Goal: Information Seeking & Learning: Learn about a topic

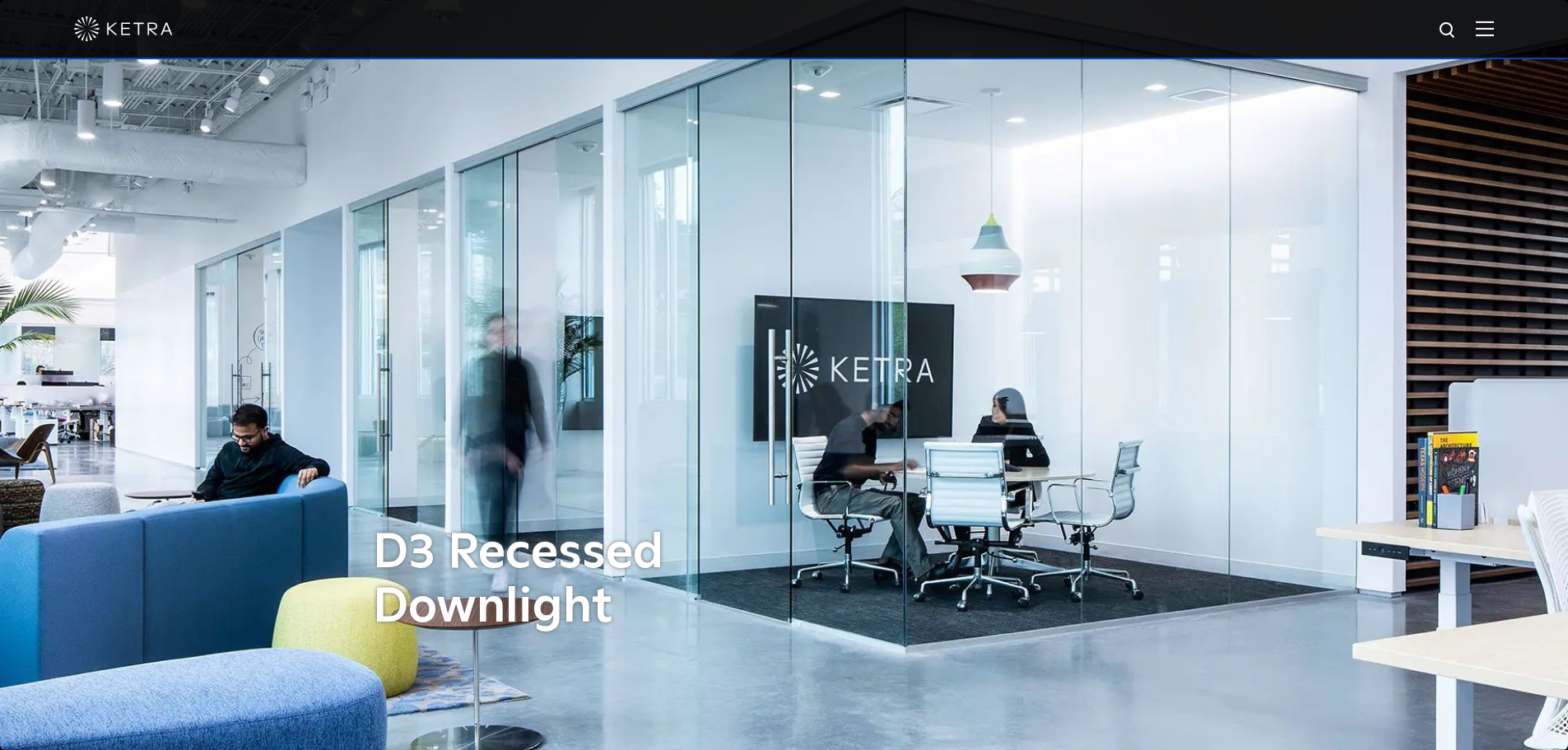
scroll to position [659, 0]
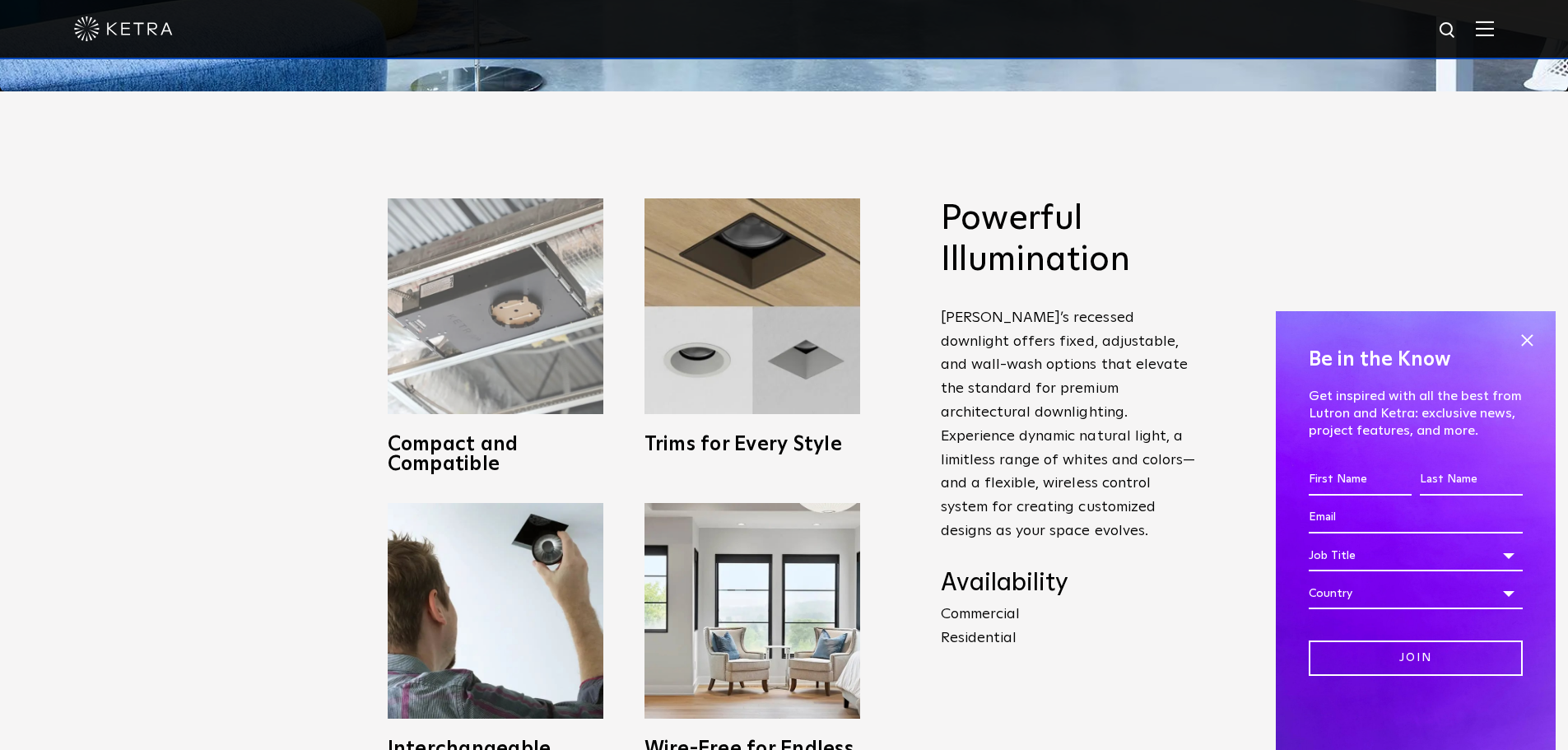
click at [527, 346] on img at bounding box center [495, 305] width 216 height 216
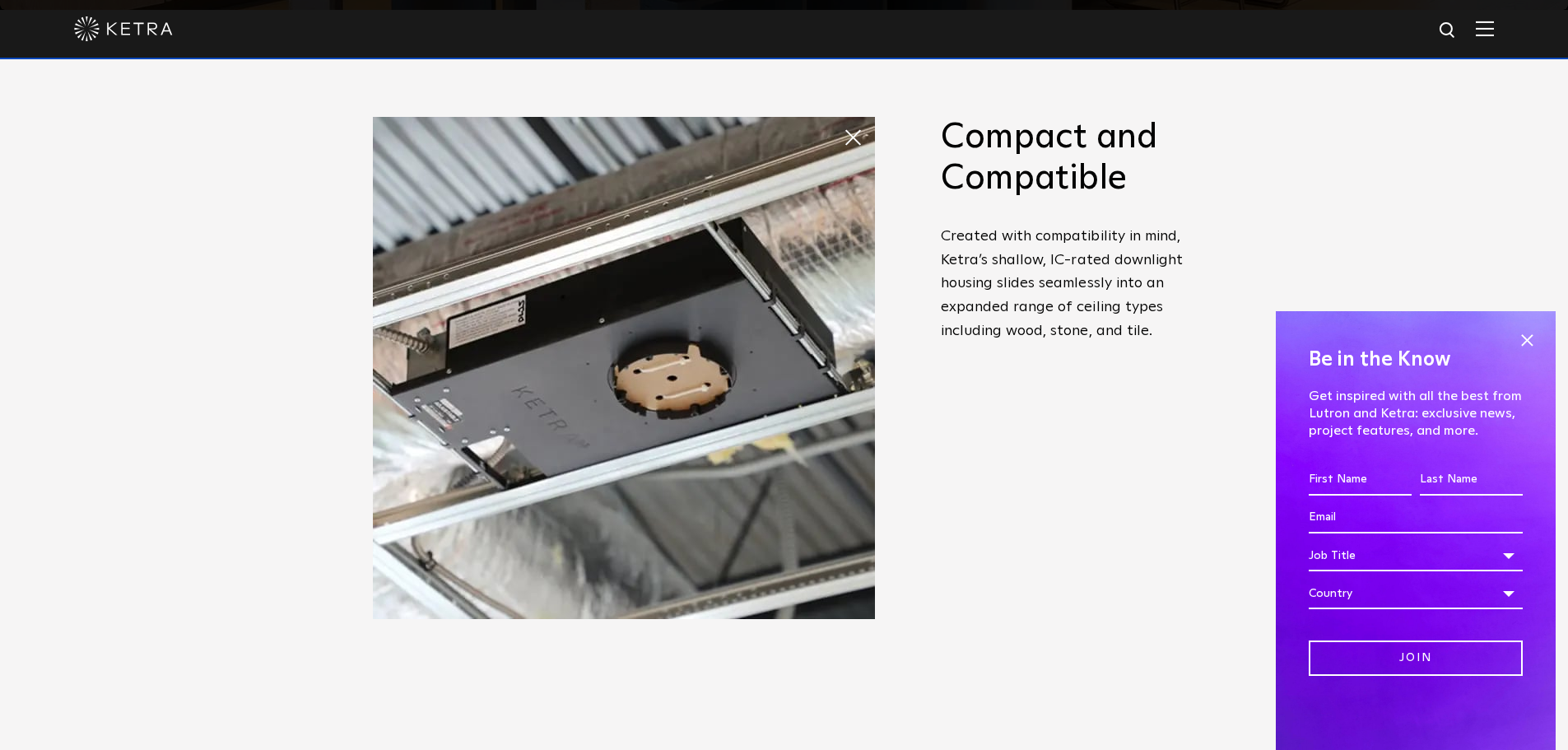
scroll to position [741, 0]
click at [1535, 343] on span at bounding box center [1526, 340] width 25 height 25
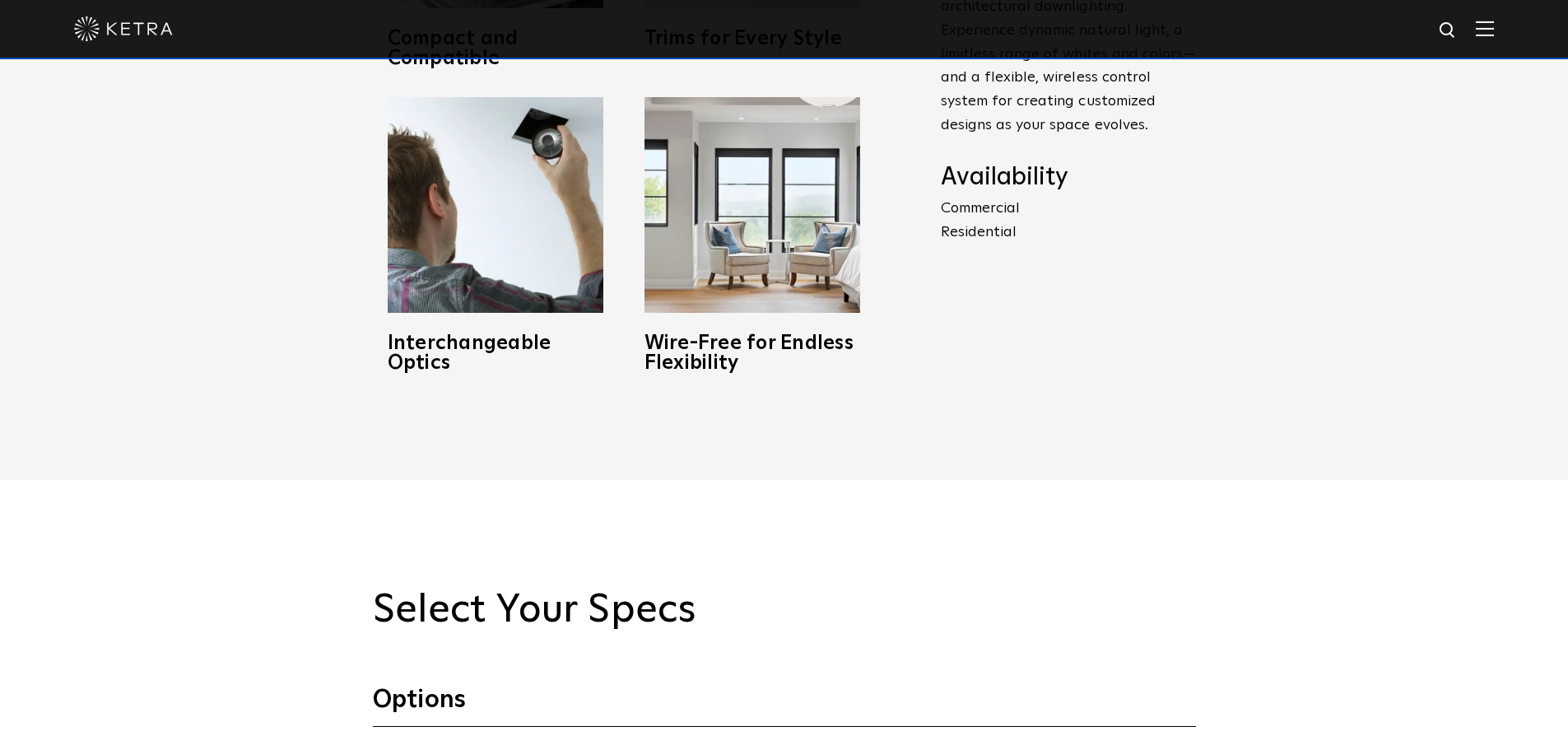
scroll to position [1315, 0]
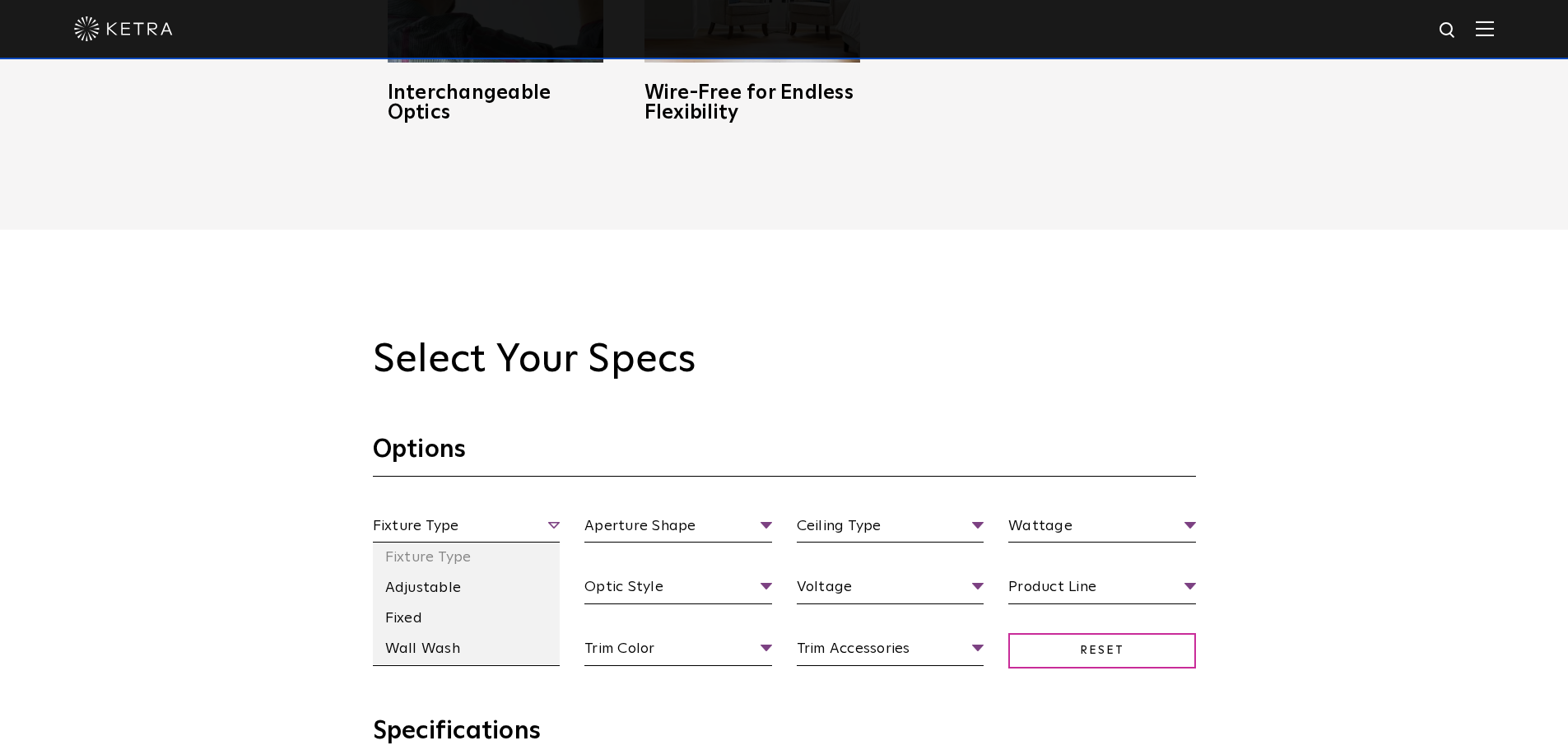
click at [435, 523] on span "Fixture Type" at bounding box center [467, 529] width 188 height 29
drag, startPoint x: 476, startPoint y: 585, endPoint x: 503, endPoint y: 585, distance: 27.0
click at [477, 585] on li "Adjustable" at bounding box center [467, 588] width 188 height 31
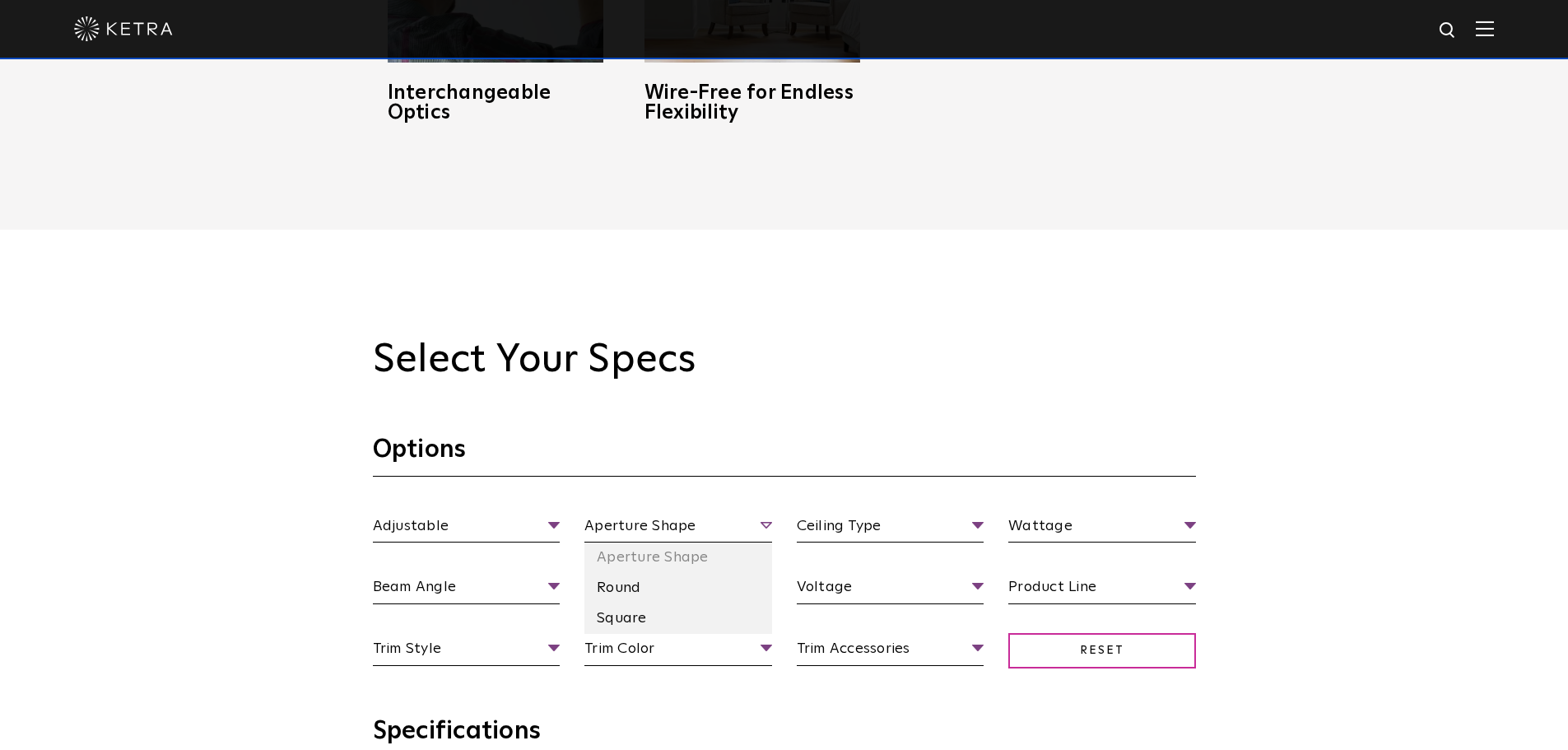
click at [717, 529] on span "Aperture Shape" at bounding box center [678, 529] width 188 height 29
click at [671, 592] on li "Round" at bounding box center [678, 588] width 188 height 31
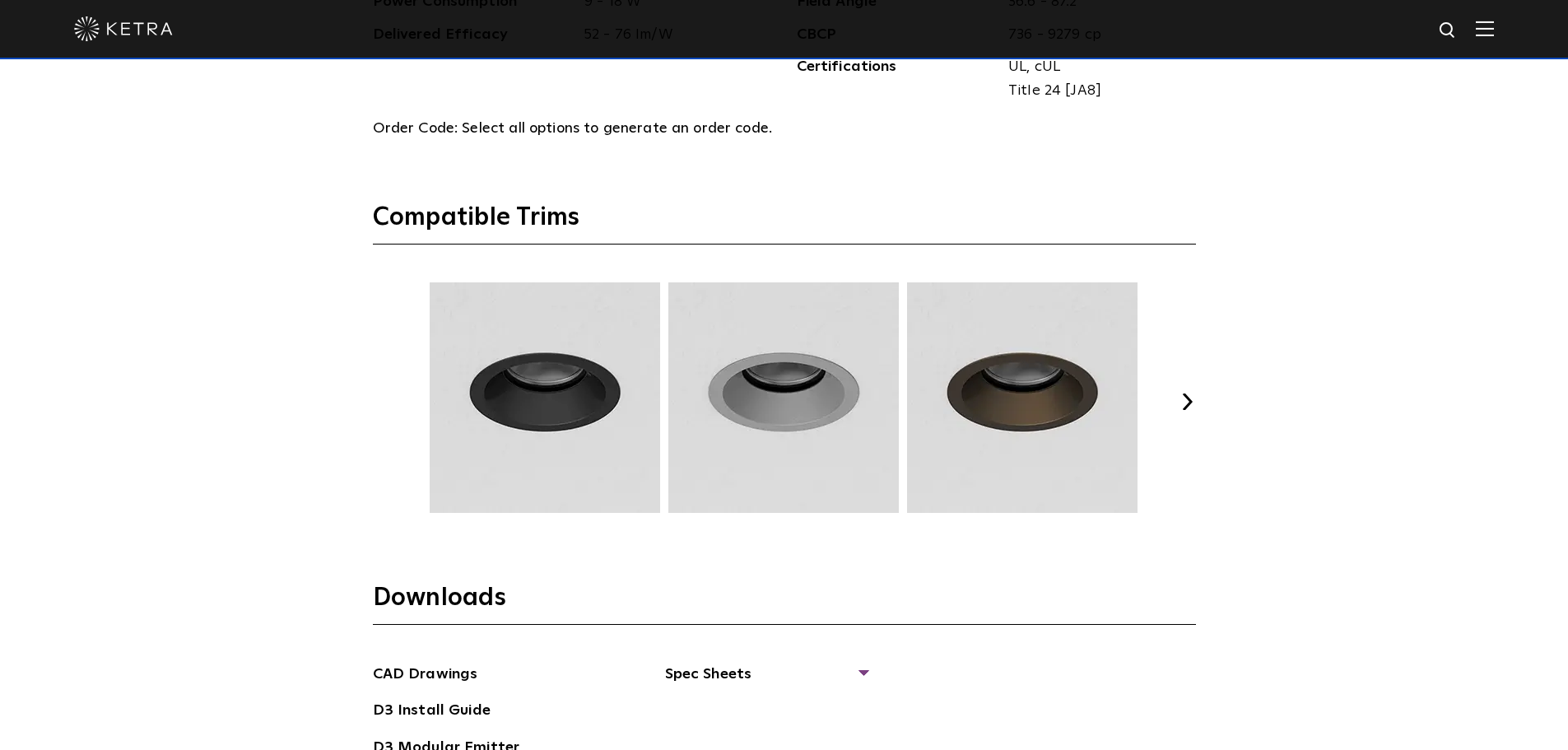
scroll to position [2137, 0]
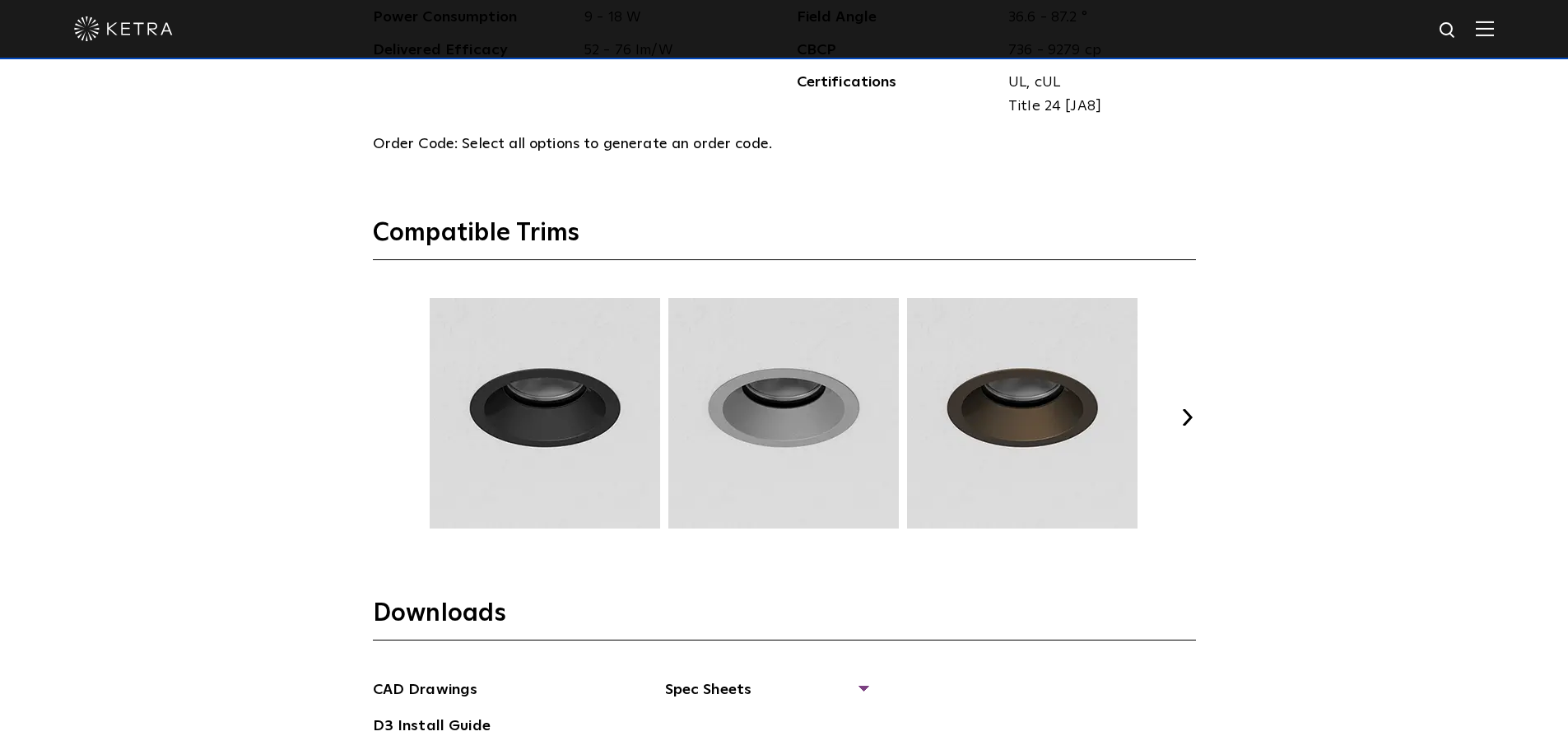
click at [1193, 418] on button "Next" at bounding box center [1187, 416] width 16 height 16
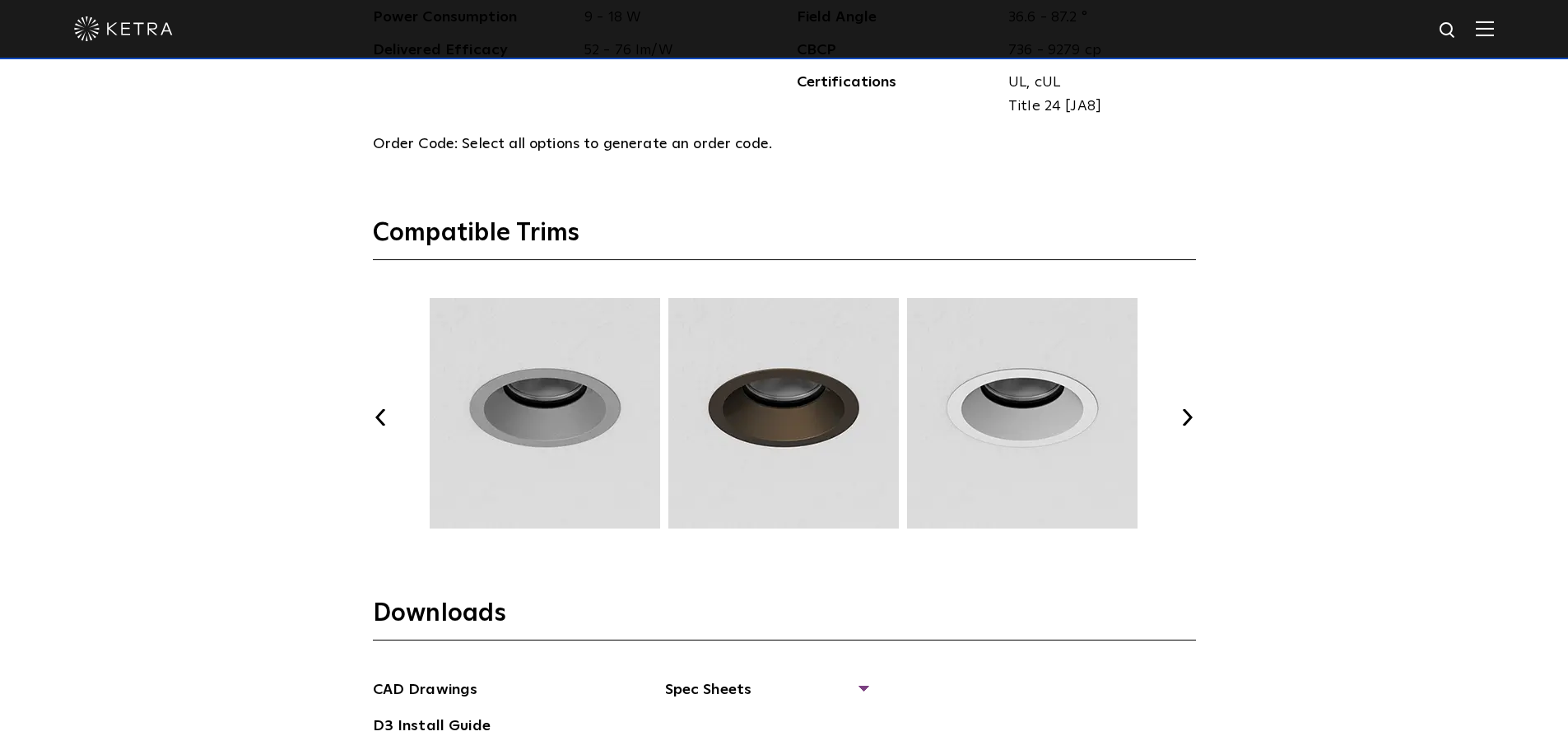
click at [1193, 418] on button "Next" at bounding box center [1187, 416] width 16 height 16
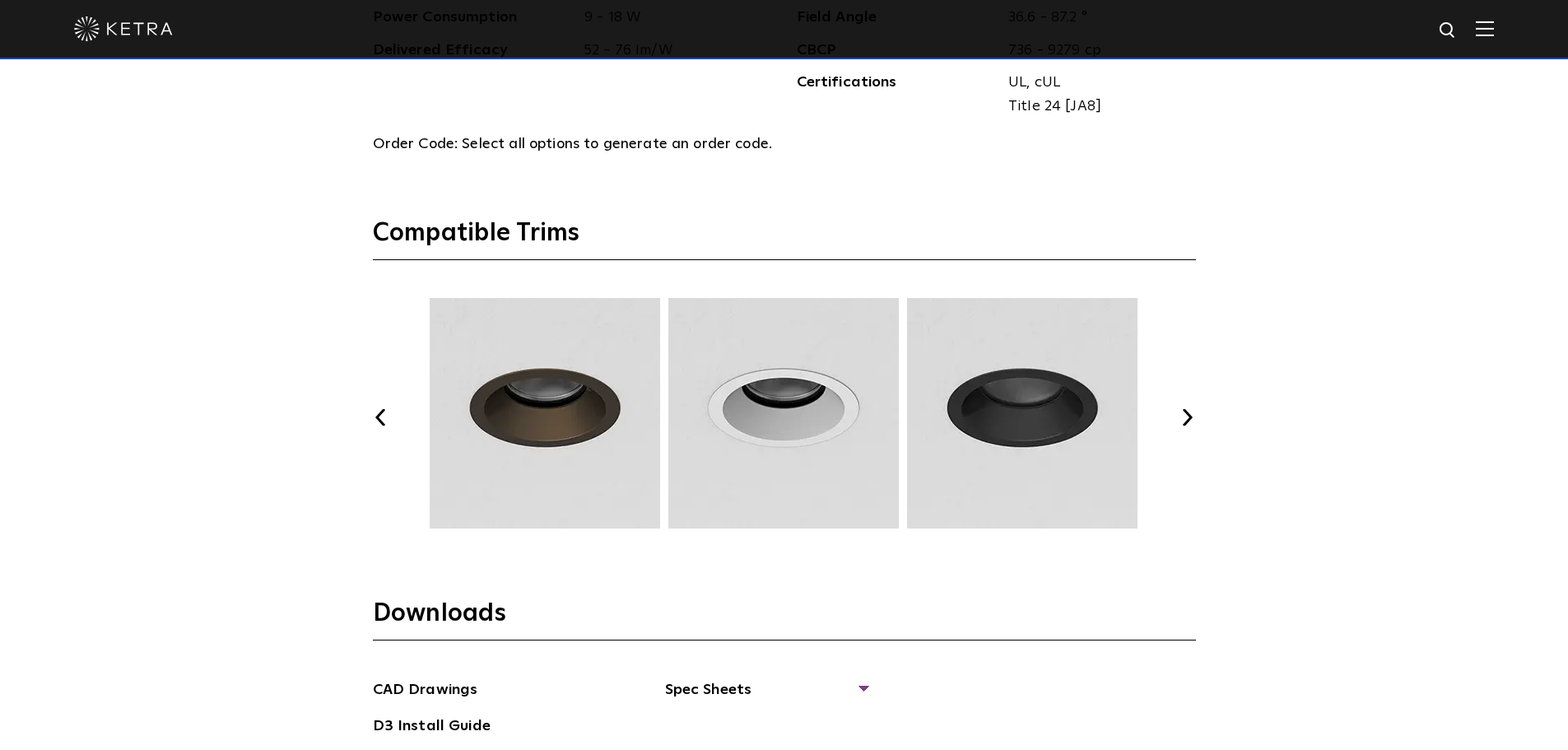
click at [1193, 418] on button "Next" at bounding box center [1187, 416] width 16 height 16
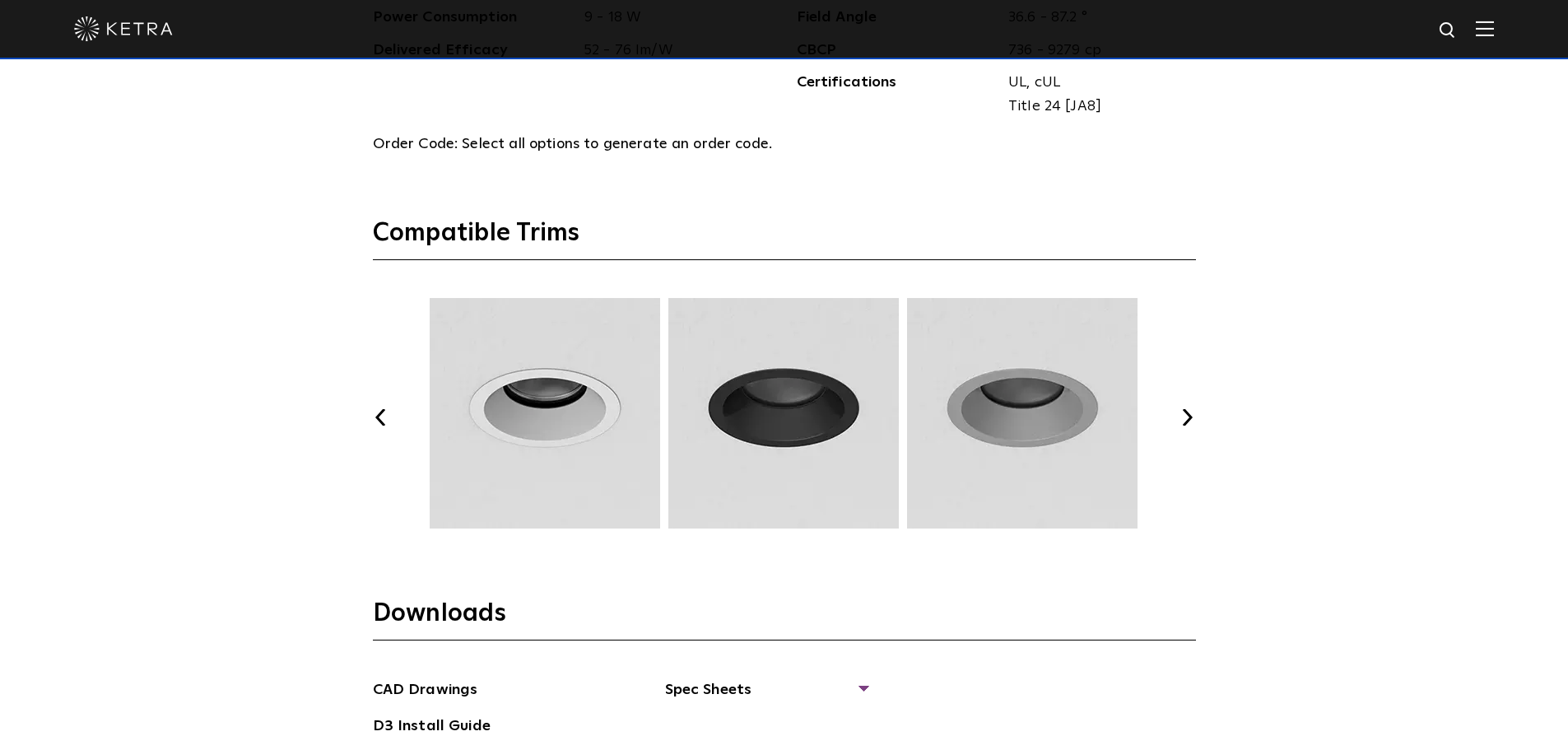
click at [1193, 418] on button "Next" at bounding box center [1187, 416] width 16 height 16
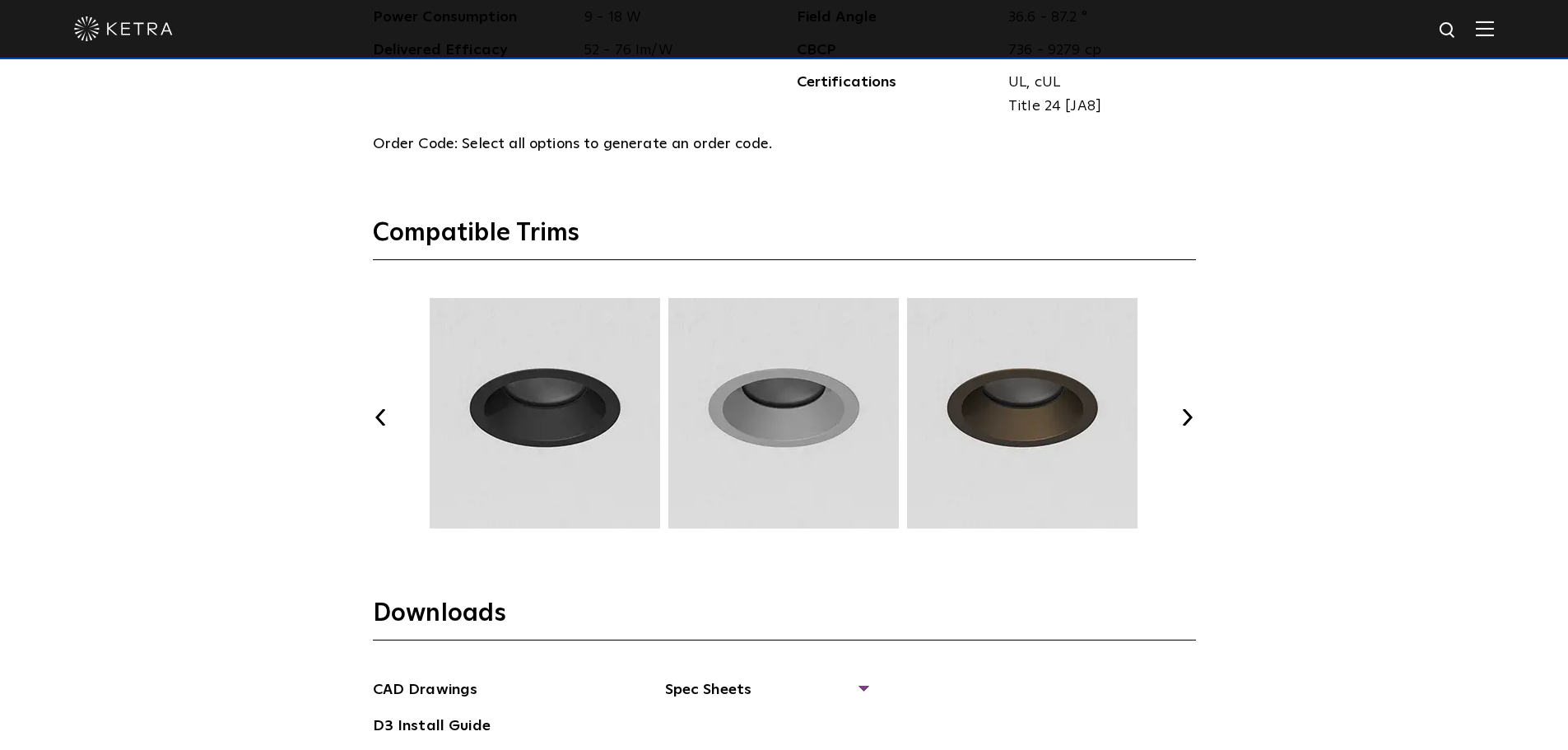
click at [1193, 418] on button "Next" at bounding box center [1187, 416] width 16 height 16
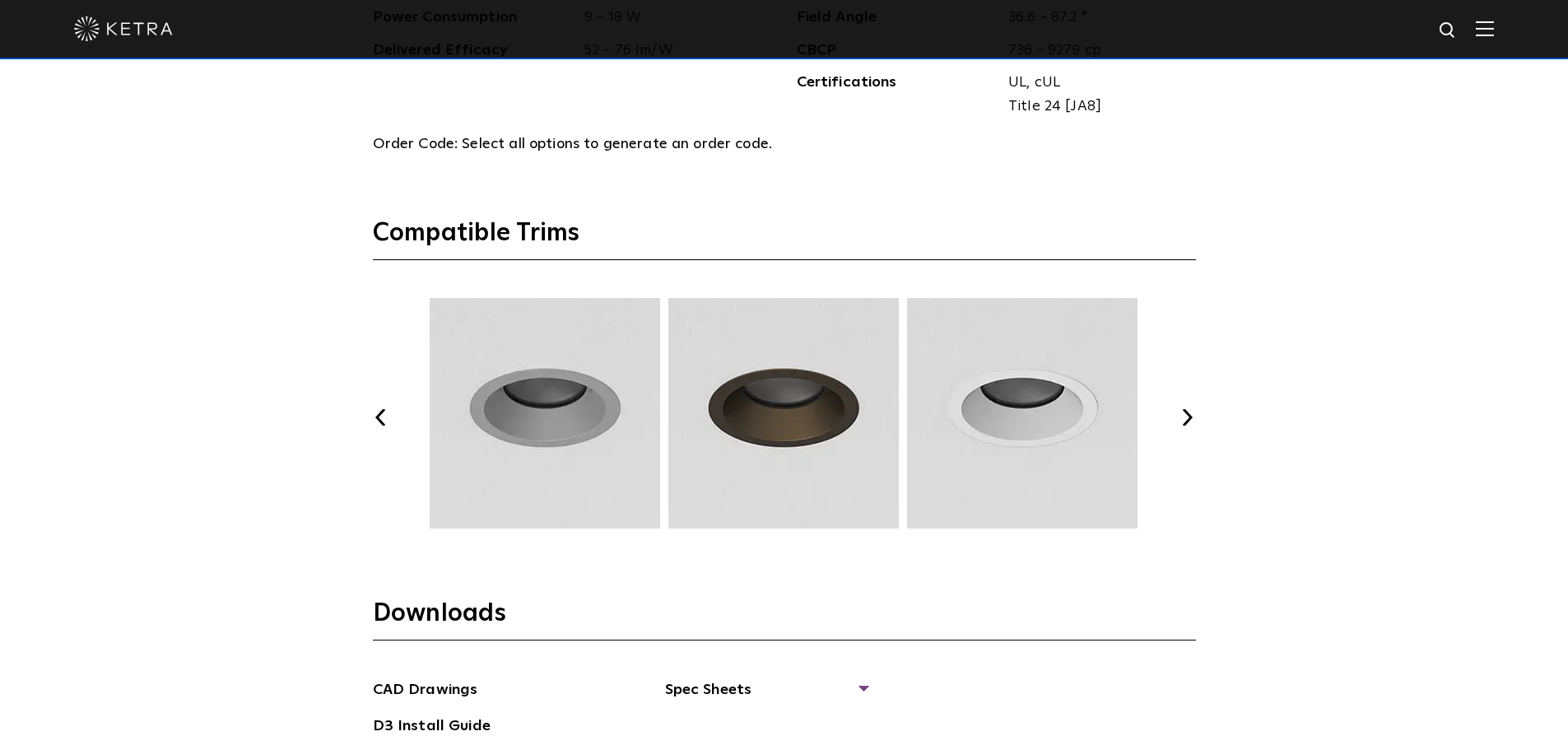
click at [1193, 418] on button "Next" at bounding box center [1187, 416] width 16 height 16
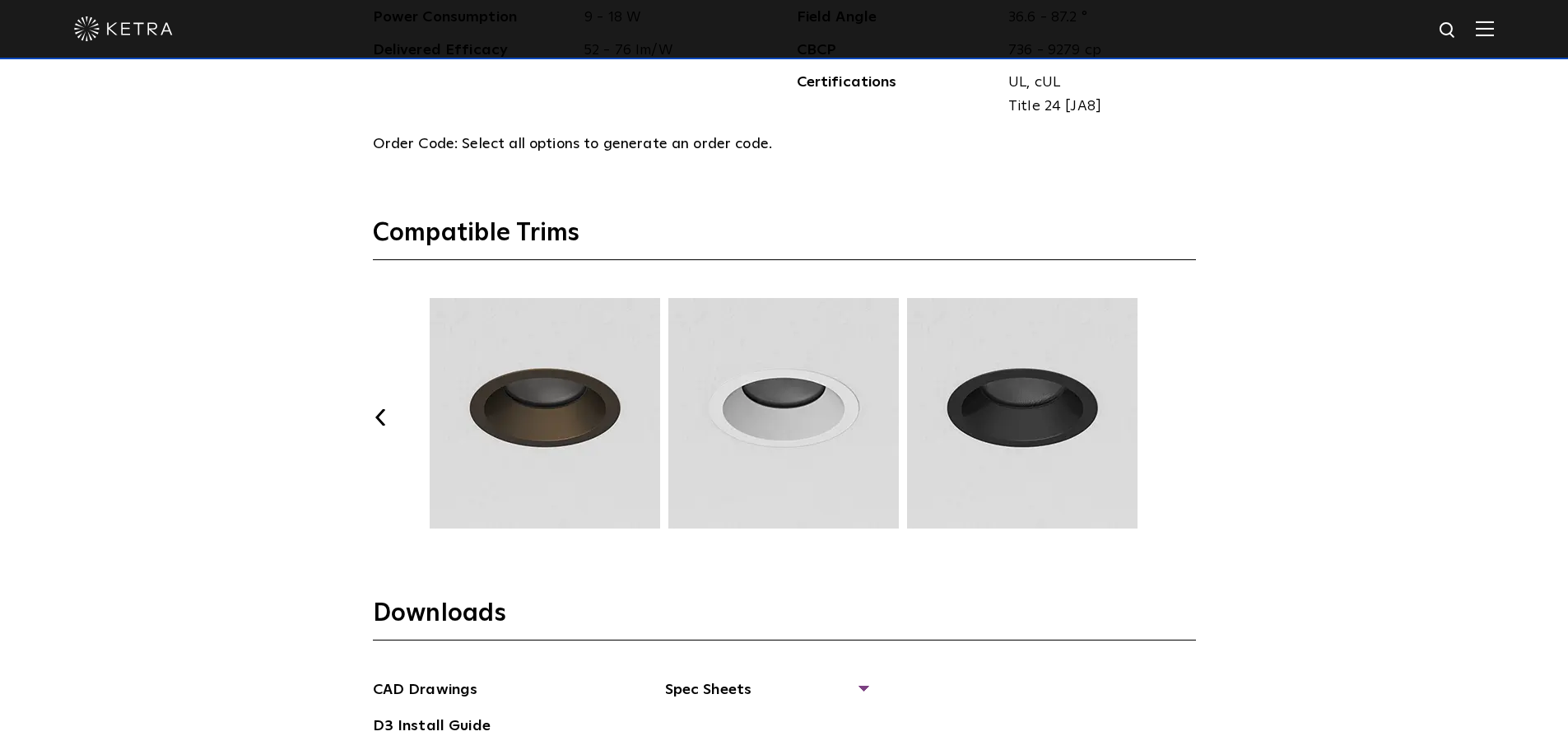
click at [1193, 418] on button "Next" at bounding box center [1187, 416] width 16 height 16
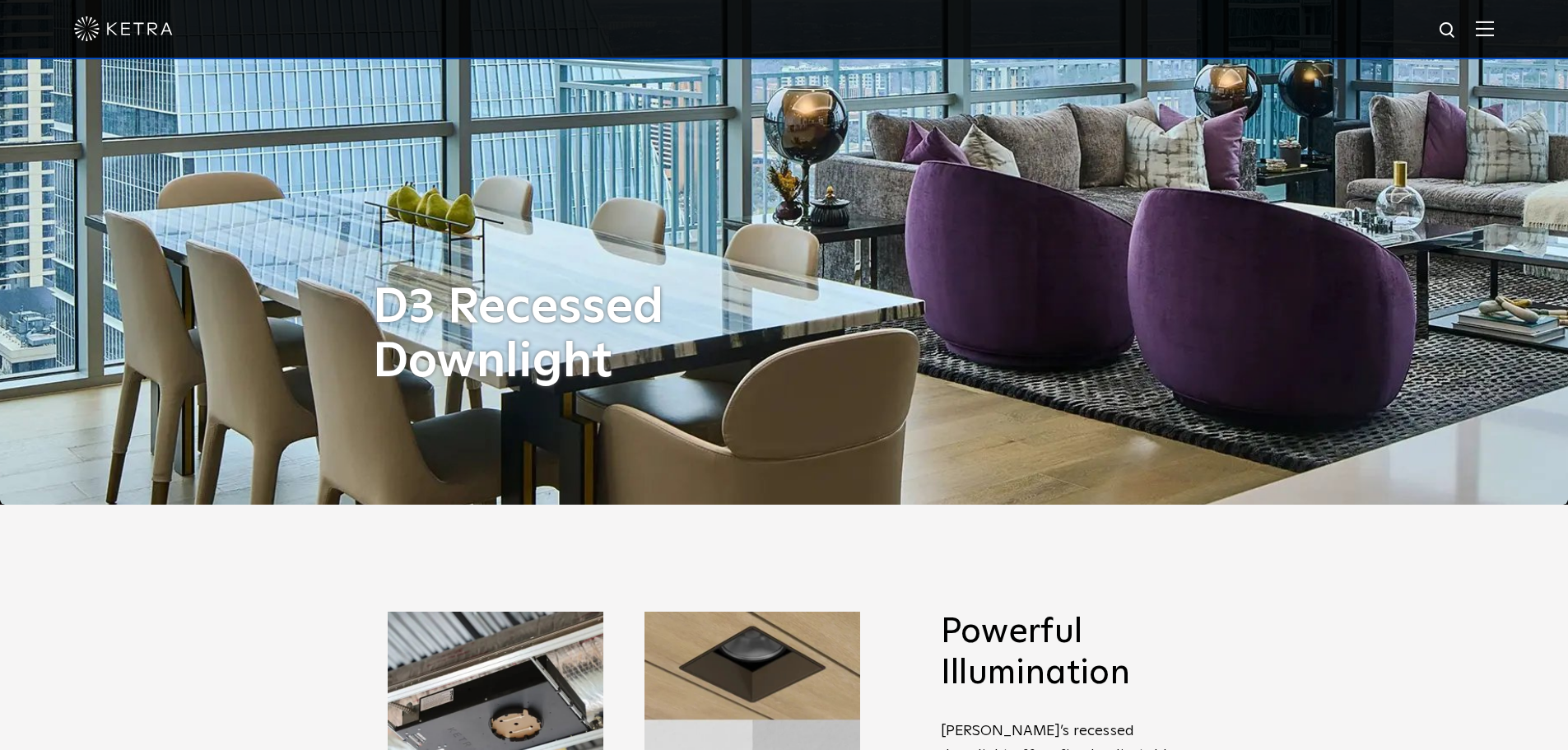
scroll to position [411, 0]
